Goal: Navigation & Orientation: Find specific page/section

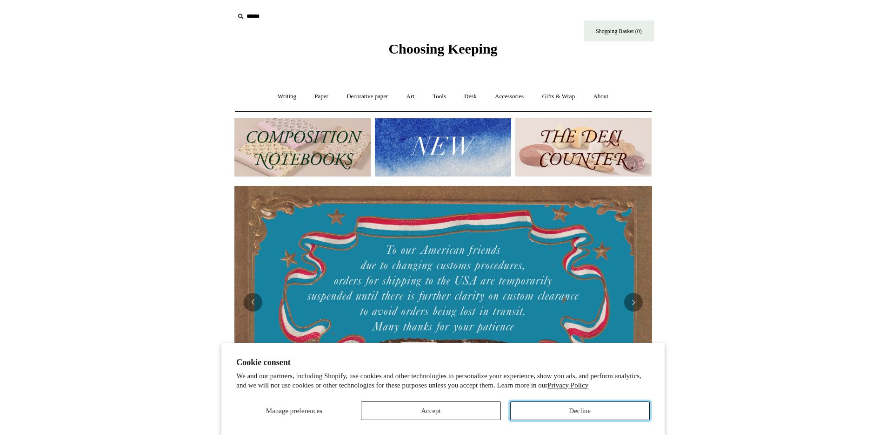
click at [539, 415] on button "Decline" at bounding box center [580, 410] width 140 height 19
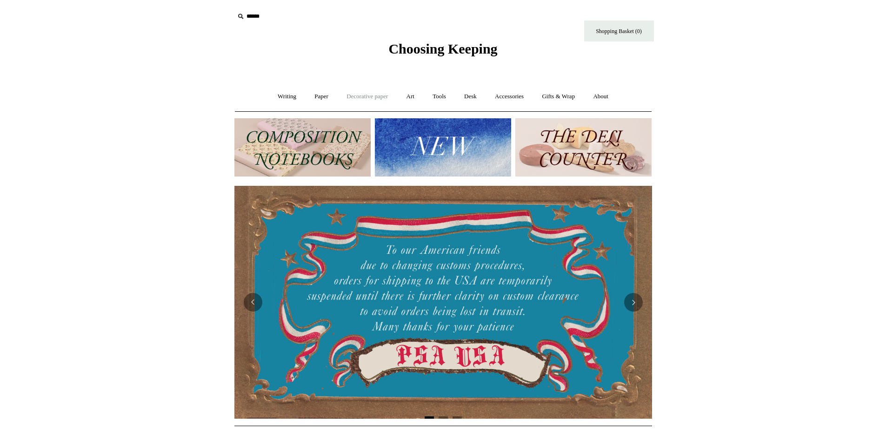
click at [370, 97] on link "Decorative paper +" at bounding box center [367, 96] width 58 height 25
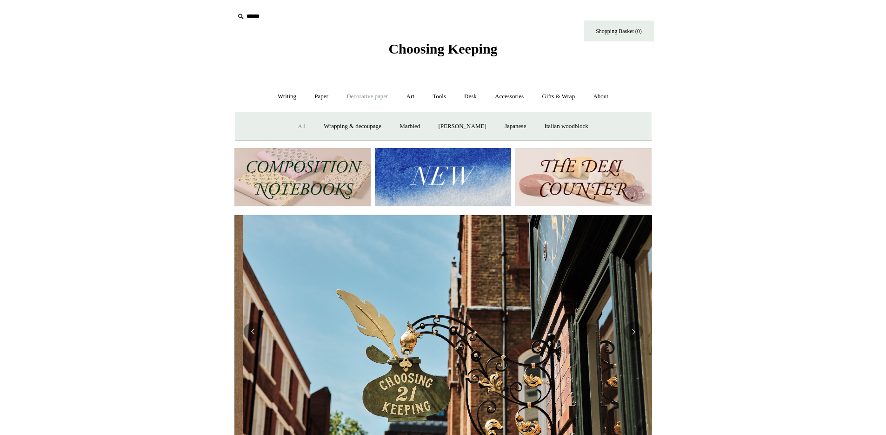
scroll to position [0, 418]
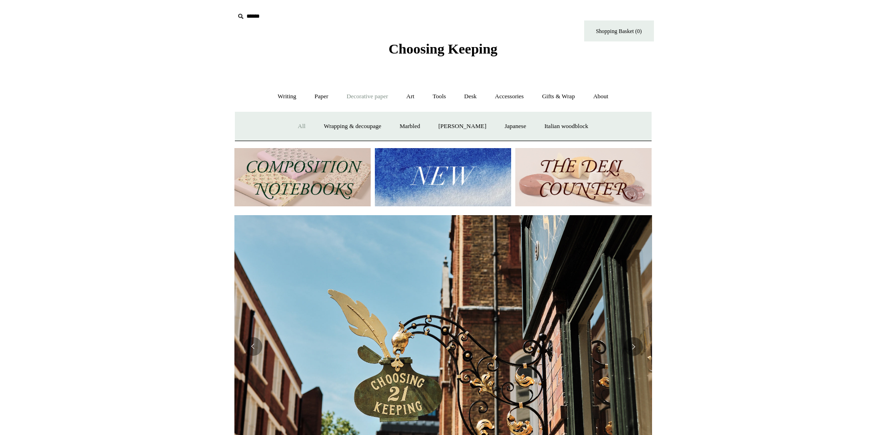
click at [291, 124] on link "All" at bounding box center [301, 126] width 25 height 25
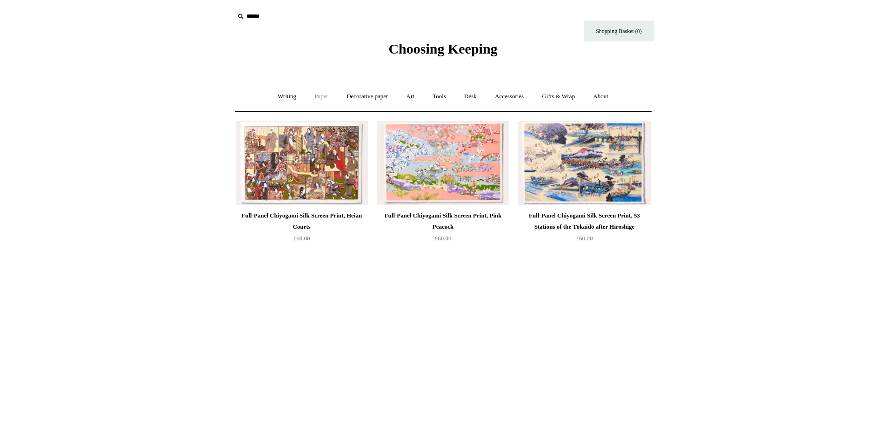
click at [309, 93] on link "Paper +" at bounding box center [321, 96] width 31 height 25
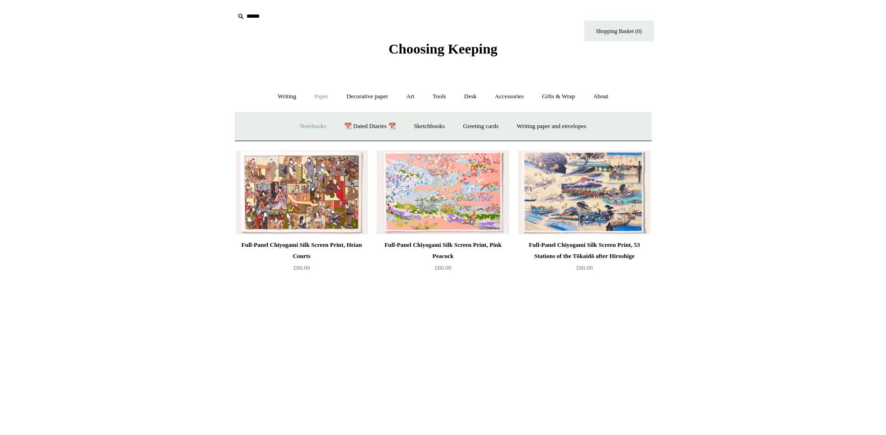
click at [303, 121] on link "Notebooks +" at bounding box center [313, 126] width 43 height 25
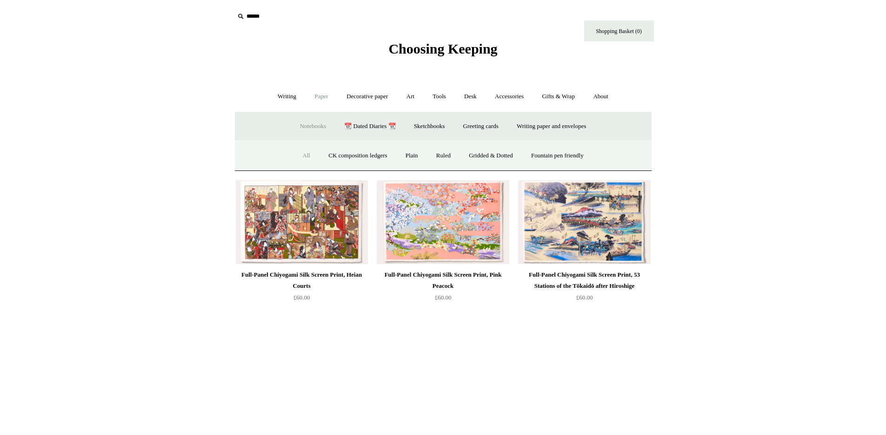
click at [304, 154] on link "All" at bounding box center [306, 155] width 25 height 25
